Goal: Task Accomplishment & Management: Manage account settings

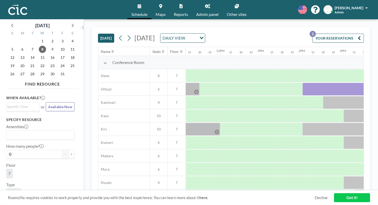
scroll to position [0, 459]
click at [11, 62] on span "19" at bounding box center [12, 65] width 7 height 7
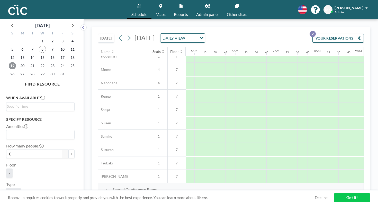
scroll to position [247, 201]
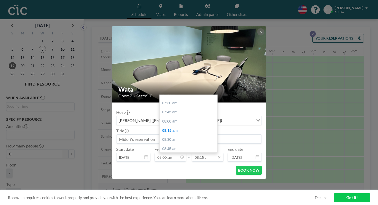
click at [210, 153] on input "08:15 am" at bounding box center [208, 157] width 32 height 9
click at [200, 154] on div "04:00 pm" at bounding box center [189, 158] width 58 height 9
type input "04:00 pm"
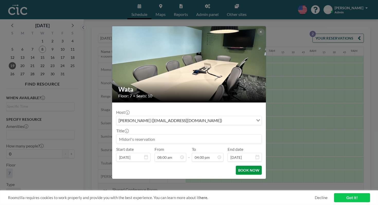
click at [237, 166] on button "BOOK NOW" at bounding box center [249, 170] width 26 height 9
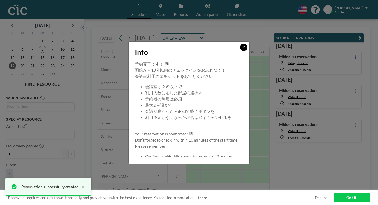
click at [242, 49] on icon at bounding box center [243, 47] width 3 height 3
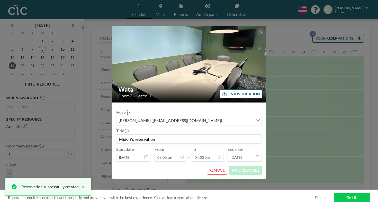
scroll to position [263, 0]
click at [181, 135] on input "Midori's reservation" at bounding box center [188, 139] width 145 height 9
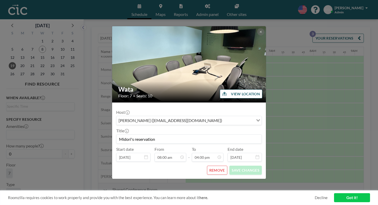
drag, startPoint x: 181, startPoint y: 132, endPoint x: 130, endPoint y: 133, distance: 50.7
click at [130, 135] on input "Midori's reservation" at bounding box center [188, 139] width 145 height 9
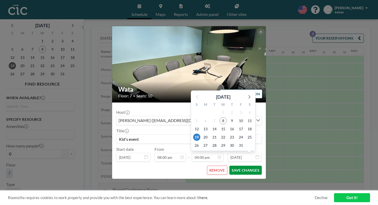
scroll to position [525, 0]
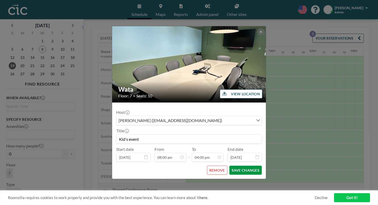
type input "Kid's event"
click at [236, 166] on button "SAVE CHANGES" at bounding box center [245, 170] width 32 height 9
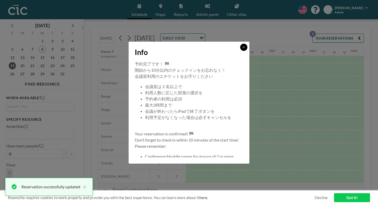
click at [243, 48] on icon at bounding box center [244, 47] width 2 height 2
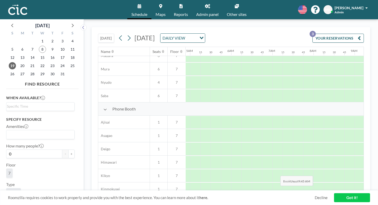
scroll to position [0, 201]
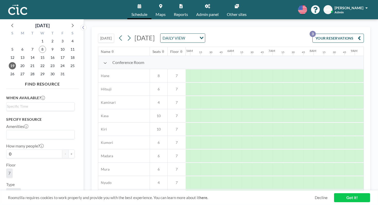
click at [98, 34] on button "[DATE]" at bounding box center [106, 38] width 16 height 9
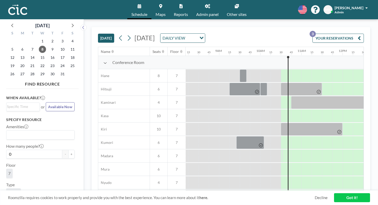
scroll to position [0, 342]
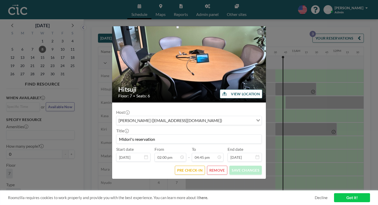
drag, startPoint x: 170, startPoint y: 132, endPoint x: 131, endPoint y: 132, distance: 39.9
click at [131, 135] on input "Midori's reservation" at bounding box center [188, 139] width 145 height 9
click at [178, 135] on input "Midori's reservation" at bounding box center [188, 139] width 145 height 9
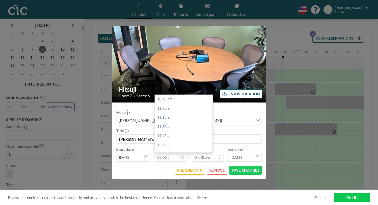
scroll to position [107, 0]
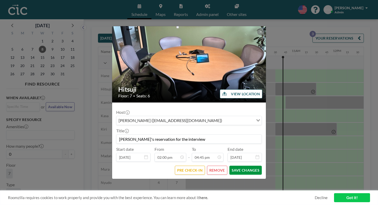
type input "[PERSON_NAME]'s reservation for the interview"
click at [243, 166] on button "SAVE CHANGES" at bounding box center [245, 170] width 32 height 9
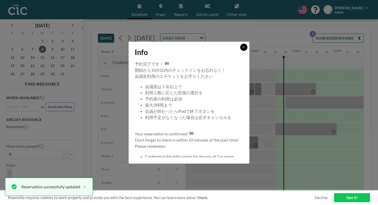
click at [240, 51] on button at bounding box center [243, 47] width 7 height 7
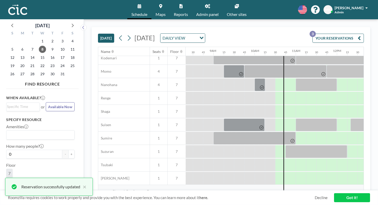
scroll to position [247, 342]
